Goal: Use online tool/utility: Use online tool/utility

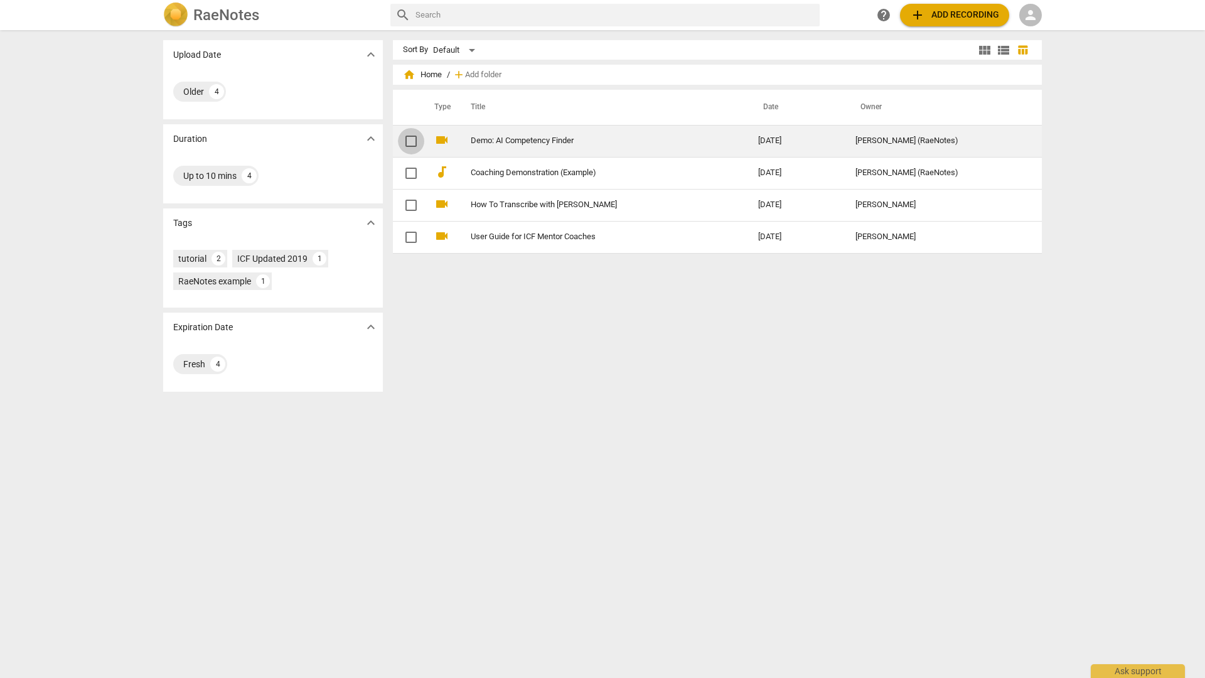
click at [409, 139] on input "checkbox" at bounding box center [411, 141] width 26 height 15
checkbox input "false"
click at [492, 142] on link "Demo: AI Competency Finder" at bounding box center [592, 140] width 242 height 9
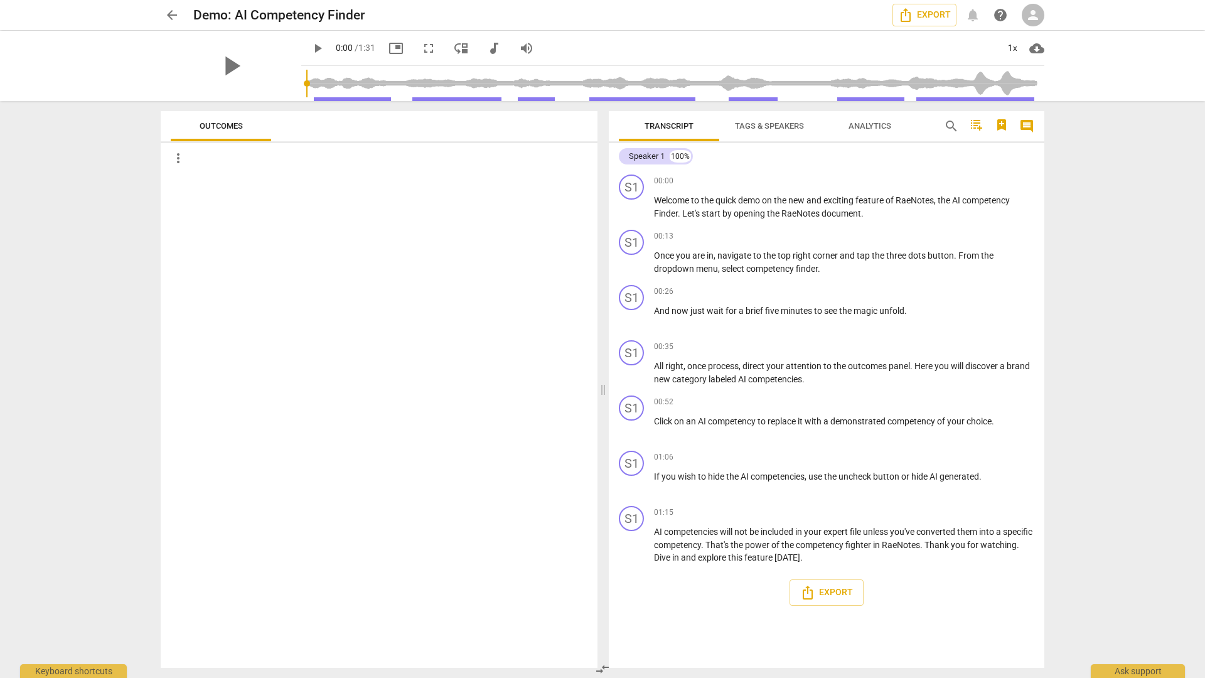
click at [1002, 127] on icon "button" at bounding box center [1001, 124] width 9 height 11
type input "AI Instructions"
click at [1026, 207] on span "Add" at bounding box center [1036, 209] width 20 height 13
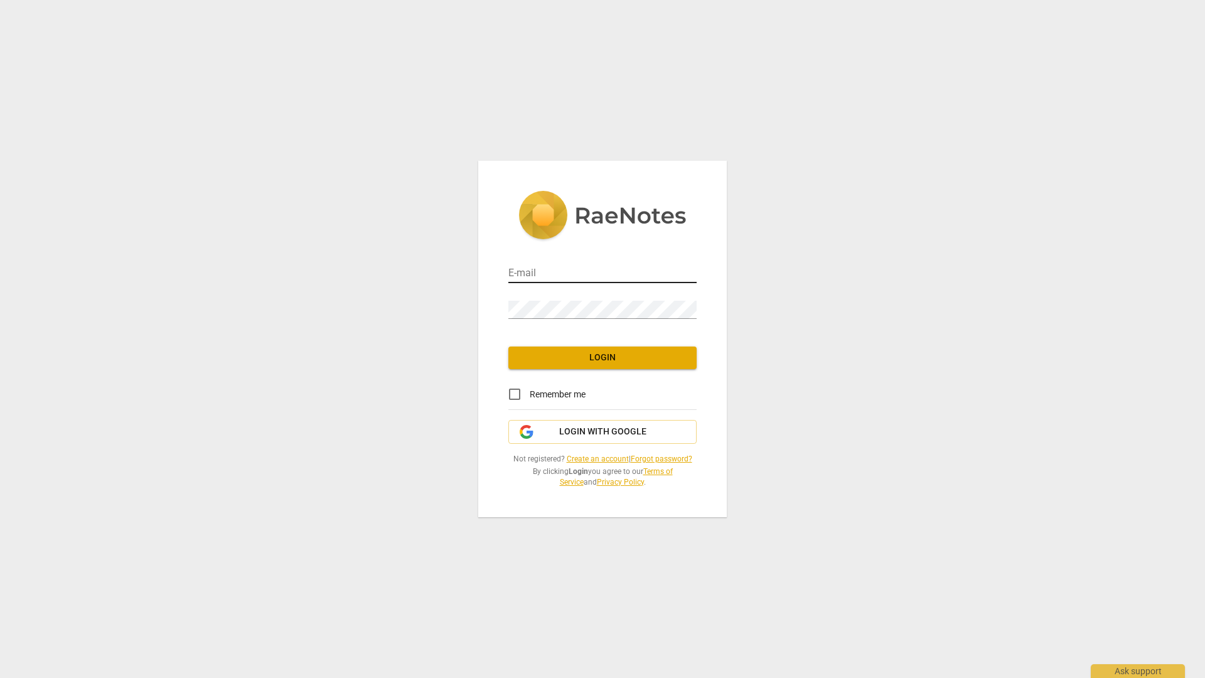
click at [582, 267] on input "email" at bounding box center [602, 274] width 188 height 18
type input "[PERSON_NAME][EMAIL_ADDRESS][DOMAIN_NAME]"
click at [621, 361] on span "Login" at bounding box center [602, 357] width 168 height 13
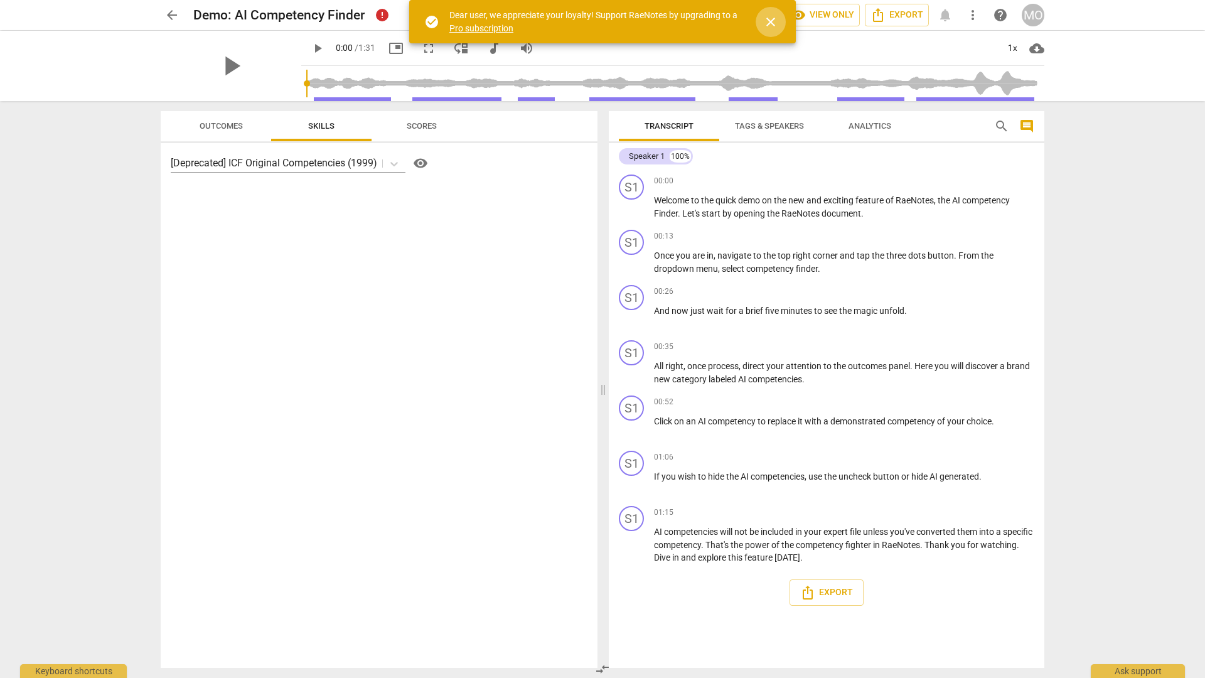
click at [768, 22] on span "close" at bounding box center [770, 21] width 15 height 15
